Goal: Find specific page/section: Find specific page/section

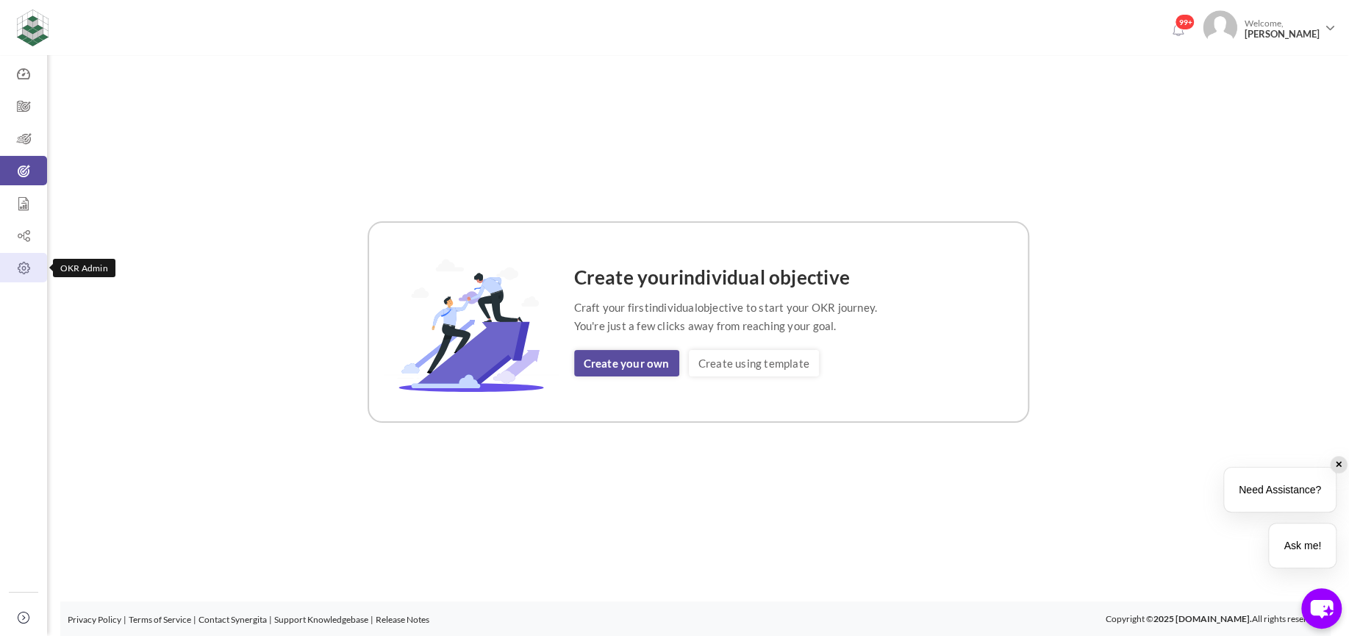
click at [29, 264] on icon at bounding box center [23, 268] width 47 height 15
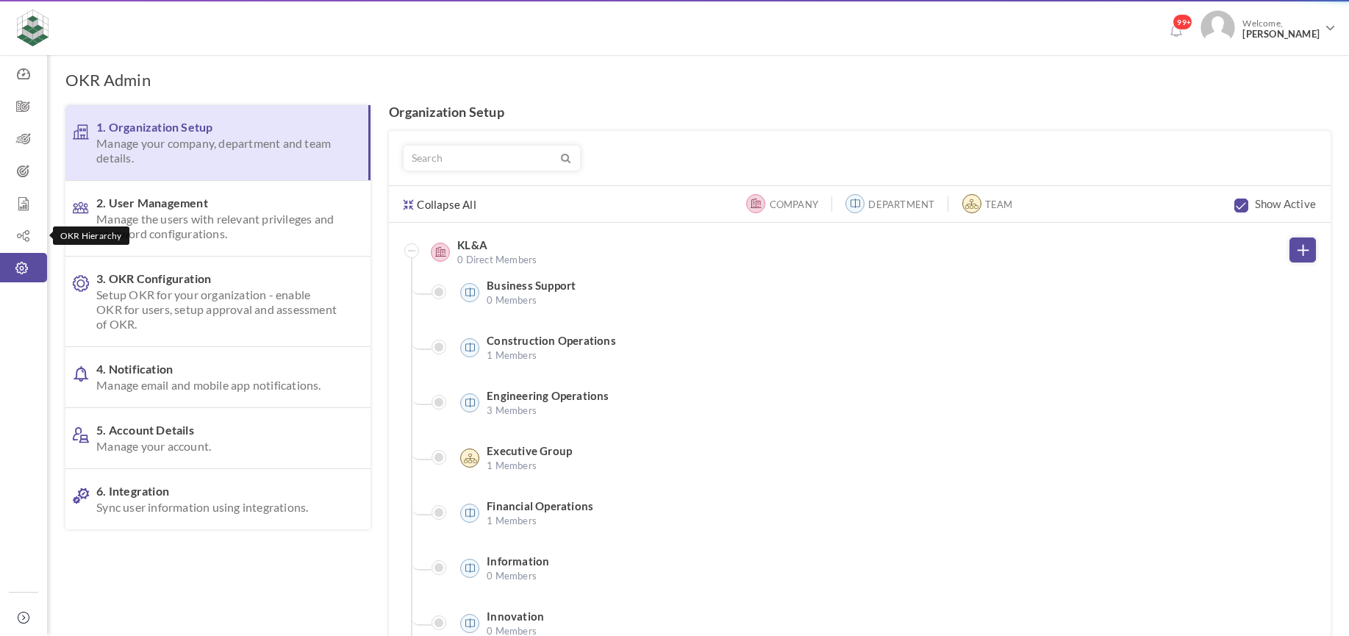
click at [25, 235] on icon at bounding box center [23, 236] width 47 height 15
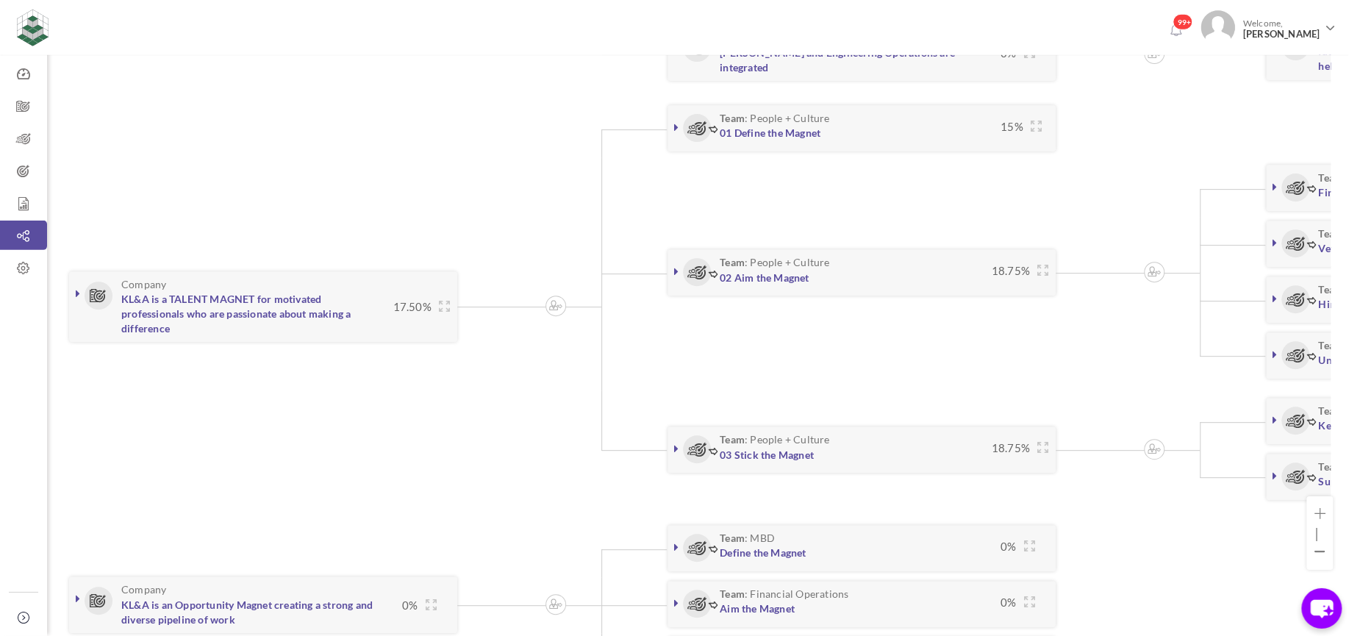
scroll to position [316, 0]
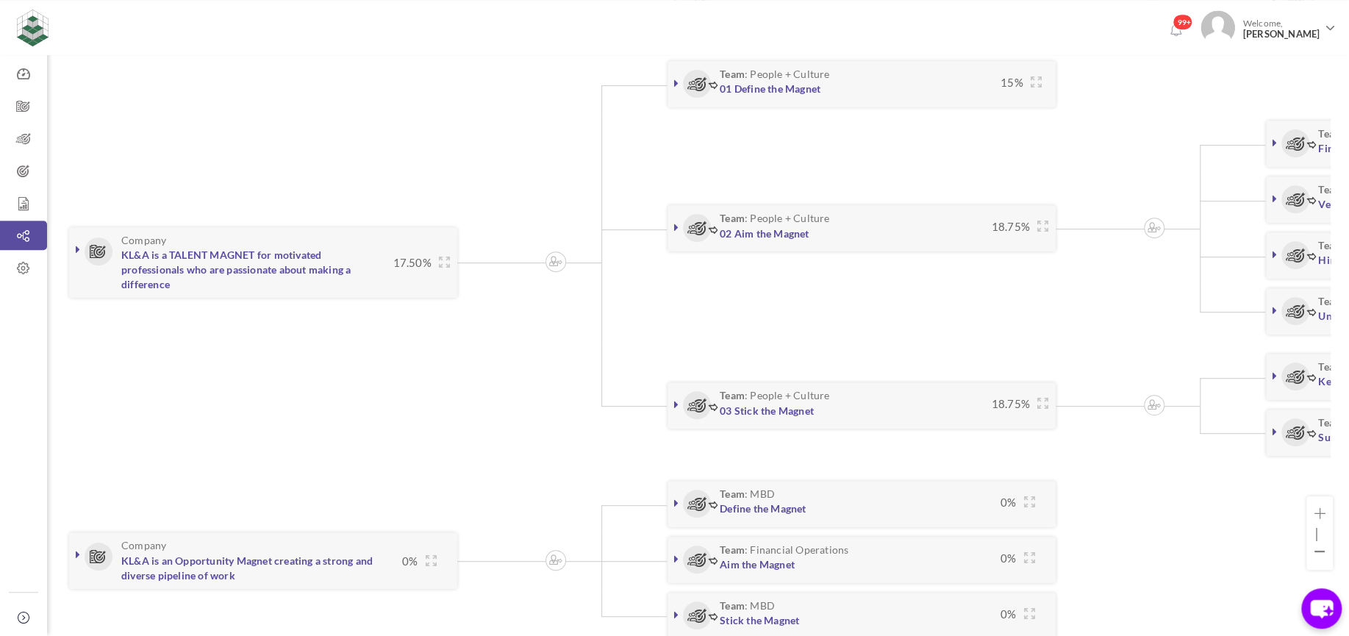
drag, startPoint x: 1032, startPoint y: 634, endPoint x: 1078, endPoint y: 637, distance: 46.4
click at [1078, 635] on div "Company KL&A is an Opportunity Magnet creating a strong and diverse pipeline of…" at bounding box center [690, 562] width 1251 height 177
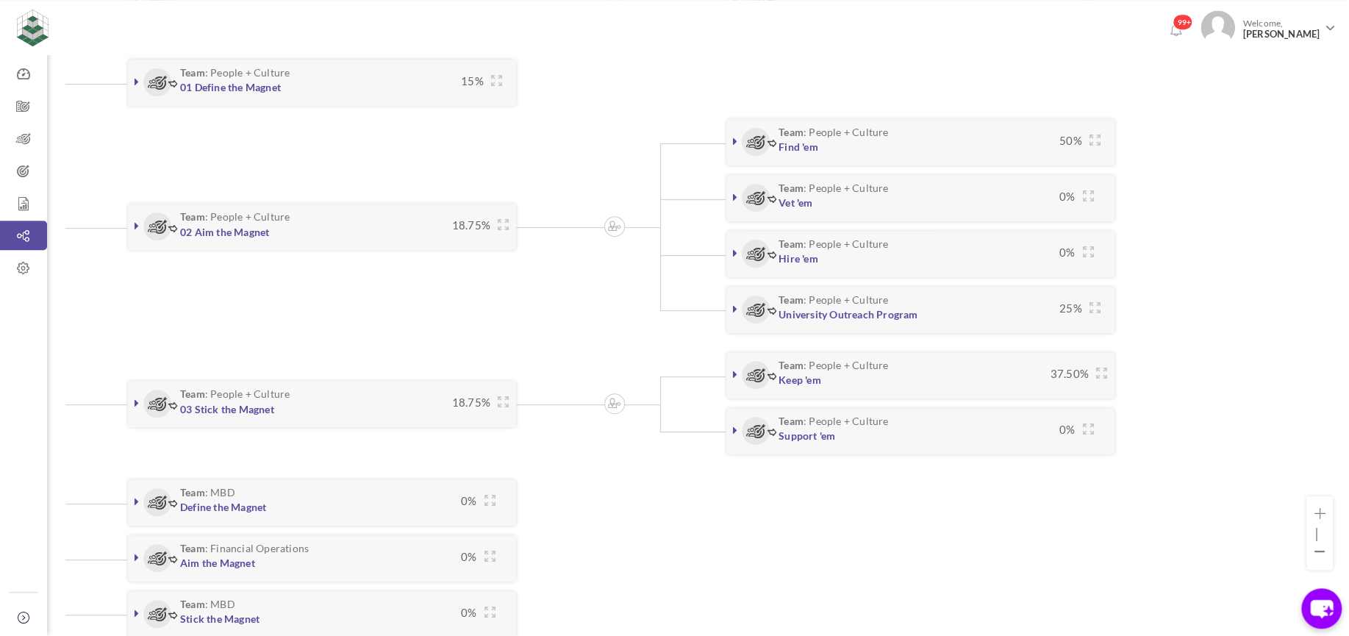
drag, startPoint x: 1153, startPoint y: 566, endPoint x: 1177, endPoint y: 566, distance: 24.3
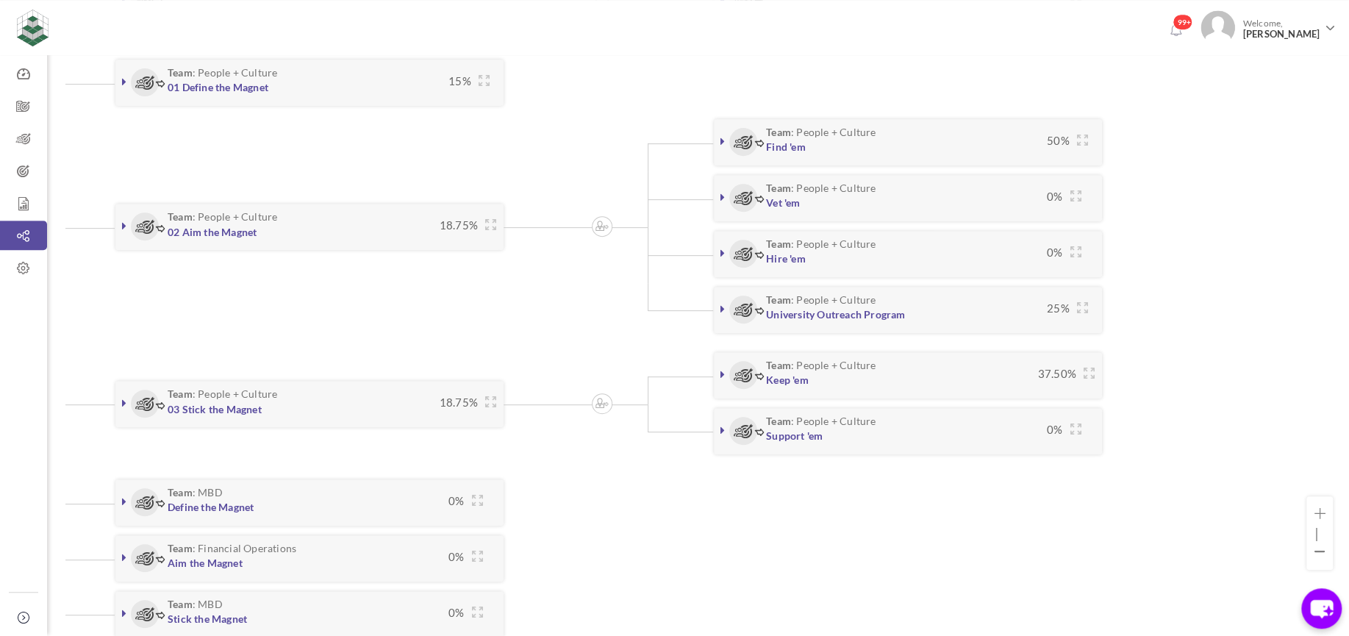
scroll to position [274, 0]
